Goal: Obtain resource: Download file/media

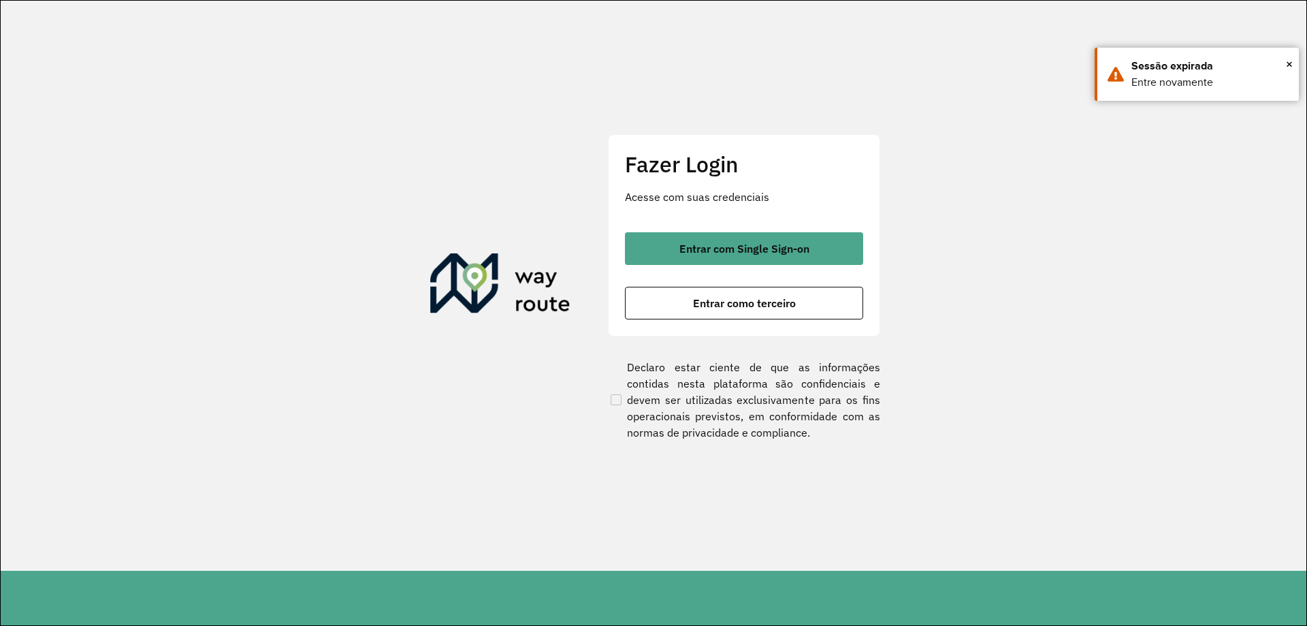
click at [668, 229] on div "Fazer Login Acesse com suas credenciais Entrar com Single Sign-on Entrar como t…" at bounding box center [744, 235] width 272 height 202
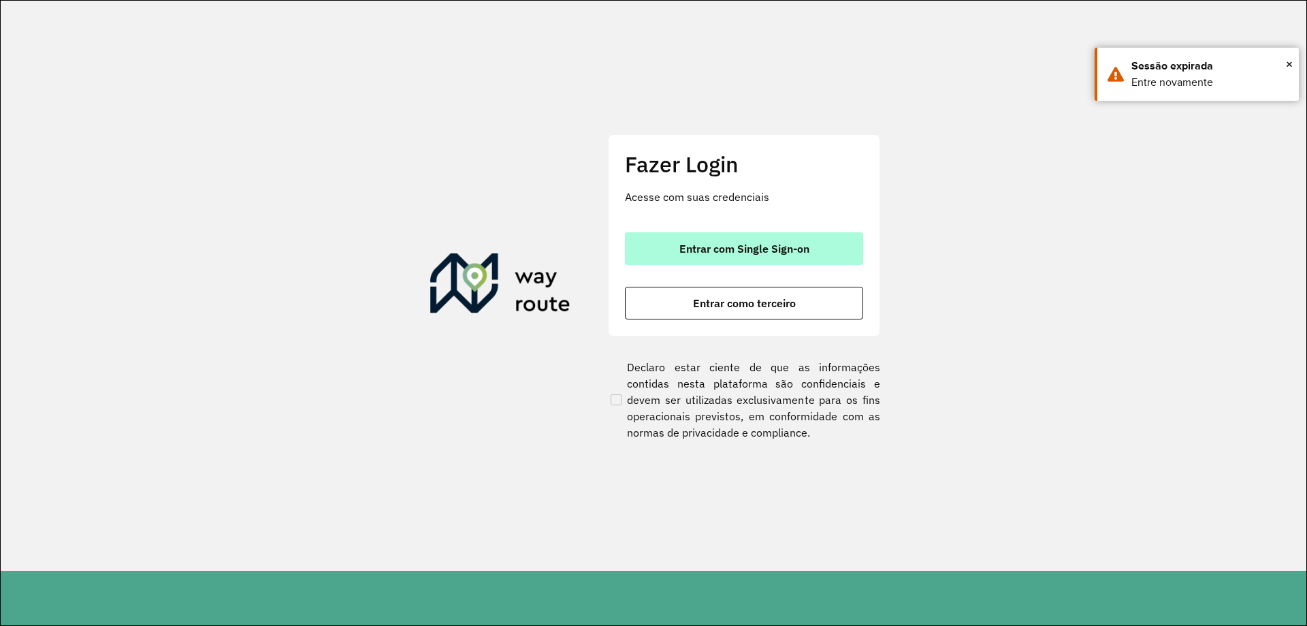
drag, startPoint x: 666, startPoint y: 240, endPoint x: 658, endPoint y: 244, distance: 8.9
click at [665, 242] on button "Entrar com Single Sign-on" at bounding box center [744, 248] width 238 height 33
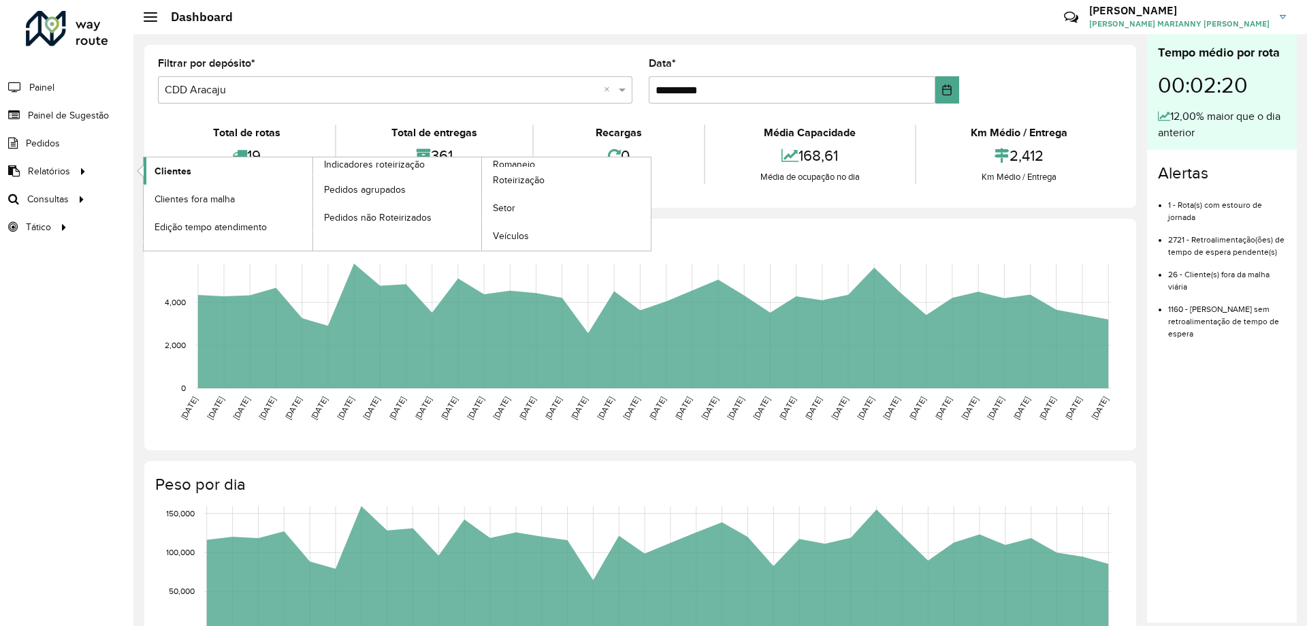
click at [161, 166] on span "Clientes" at bounding box center [173, 171] width 37 height 14
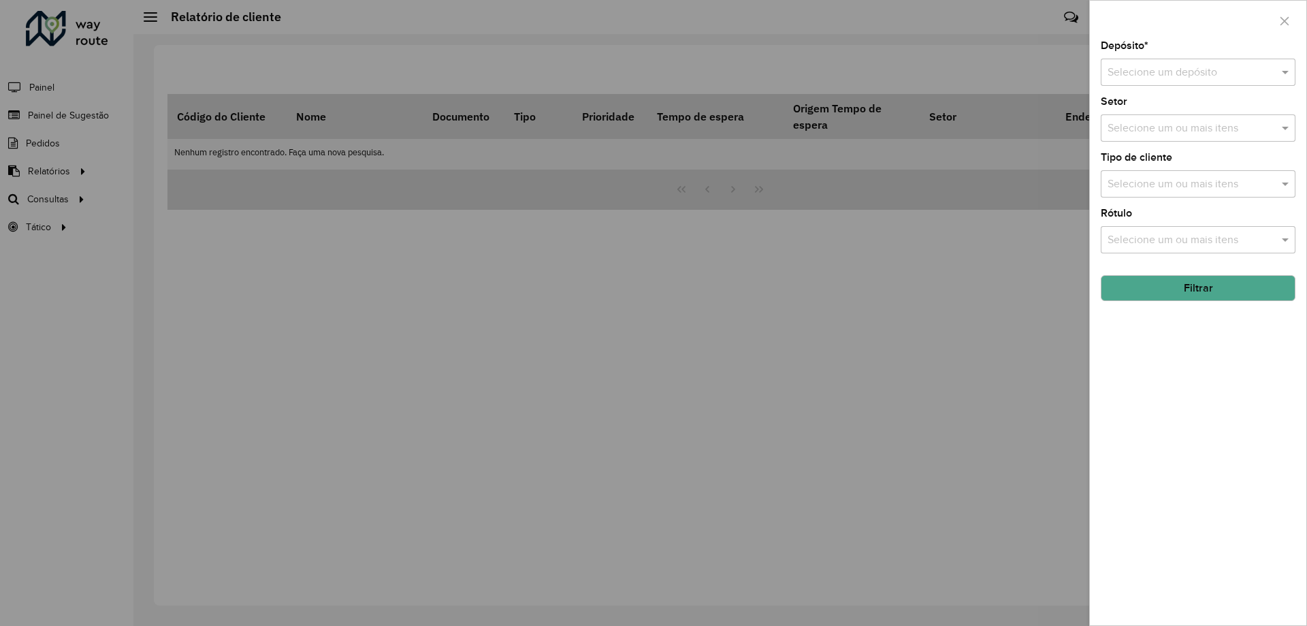
click at [1221, 79] on input "text" at bounding box center [1185, 73] width 154 height 16
click at [1168, 136] on span "CDD Aracaju" at bounding box center [1137, 135] width 61 height 12
click at [1181, 280] on button "Filtrar" at bounding box center [1198, 288] width 195 height 26
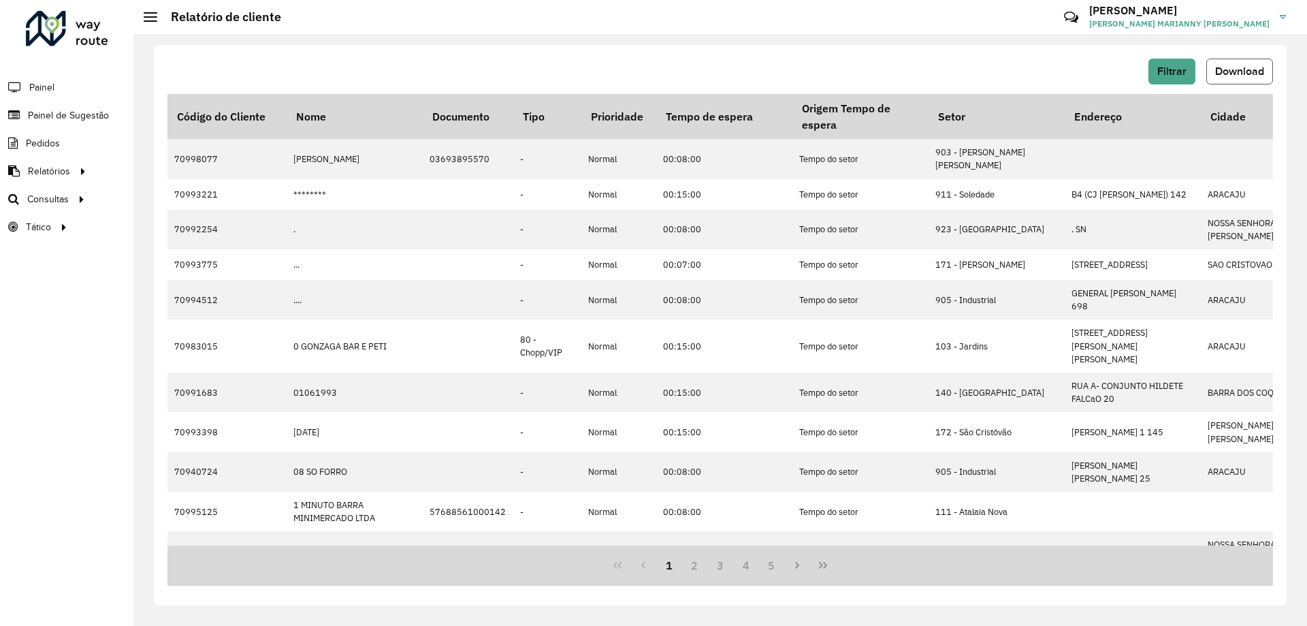
click at [1238, 69] on span "Download" at bounding box center [1239, 71] width 49 height 12
